Goal: Task Accomplishment & Management: Manage account settings

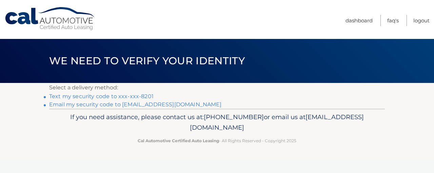
click at [150, 98] on link "Text my security code to xxx-xxx-8201" at bounding box center [101, 96] width 104 height 6
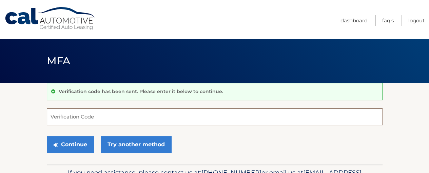
click at [104, 117] on input "Verification Code" at bounding box center [214, 116] width 335 height 17
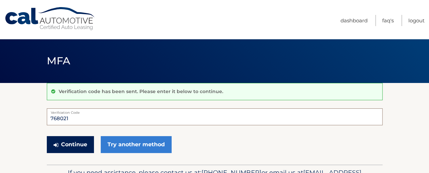
type input "768021"
click at [84, 148] on button "Continue" at bounding box center [70, 144] width 47 height 17
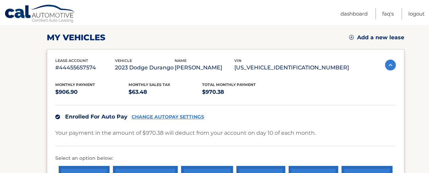
scroll to position [102, 0]
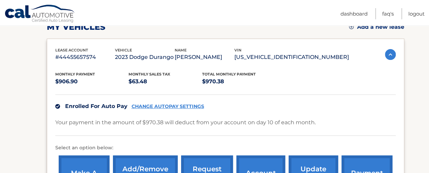
click at [163, 107] on link "CHANGE AUTOPAY SETTINGS" at bounding box center [167, 107] width 72 height 6
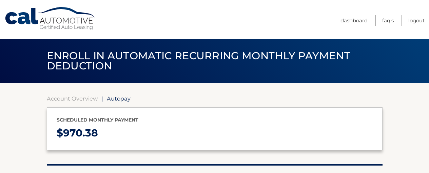
select select "NmJhMjI5Y2YtMDgzNS00M2VjLWFjMDYtODM4OGYxNzkxMGZi"
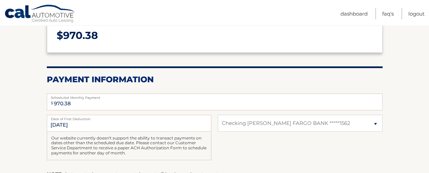
scroll to position [136, 0]
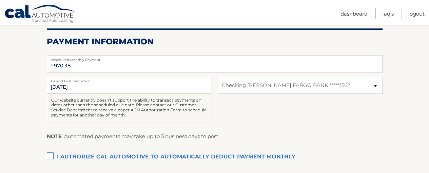
click at [401, 113] on section "Account Overview | Autopay Scheduled monthly payment $ 970.38 Payment Informati…" at bounding box center [214, 76] width 429 height 259
